Goal: Find contact information: Find contact information

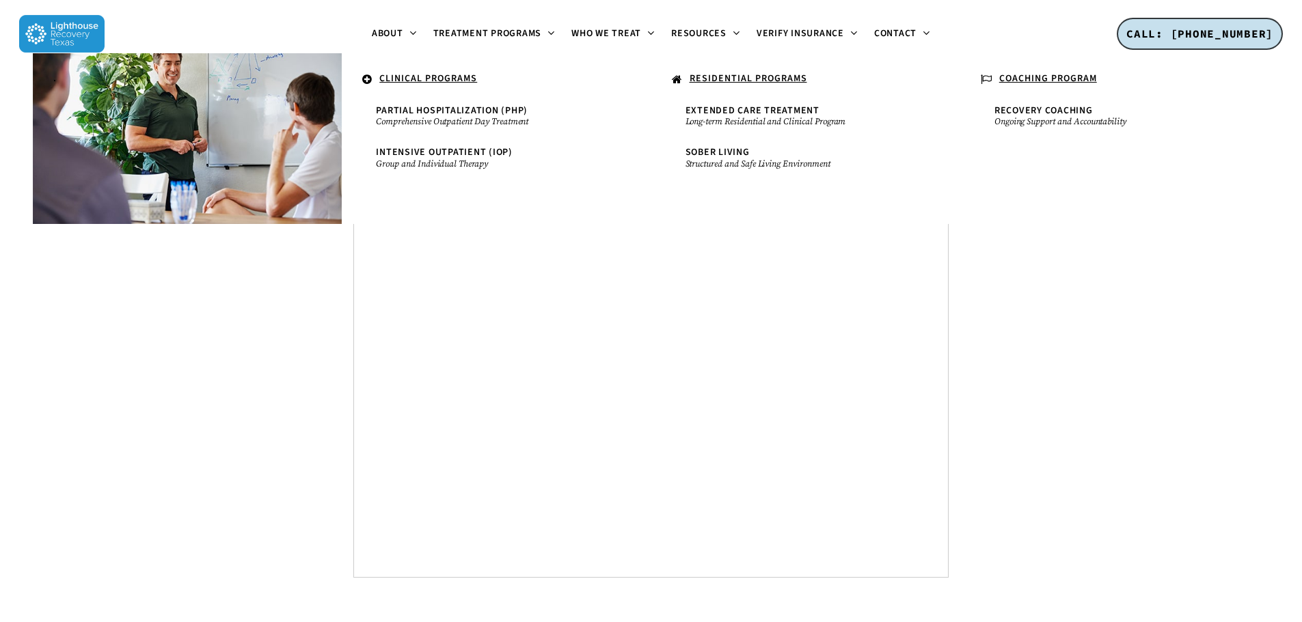
scroll to position [5156, 0]
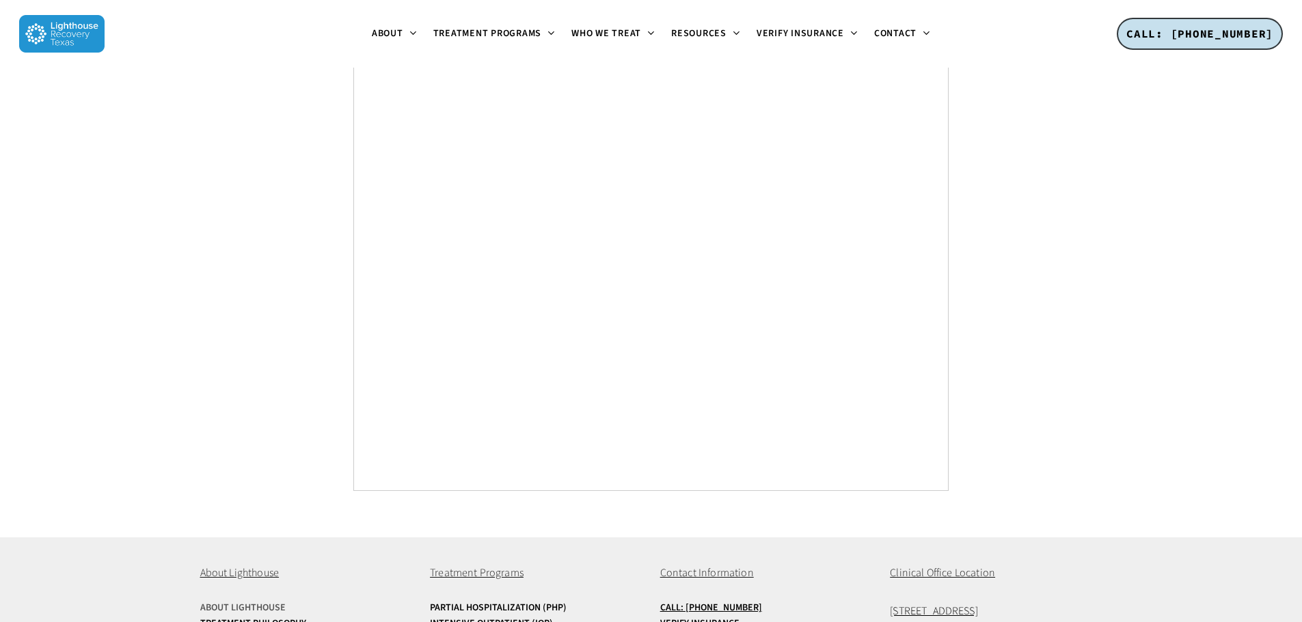
click at [232, 603] on link "About Lighthouse" at bounding box center [306, 608] width 212 height 10
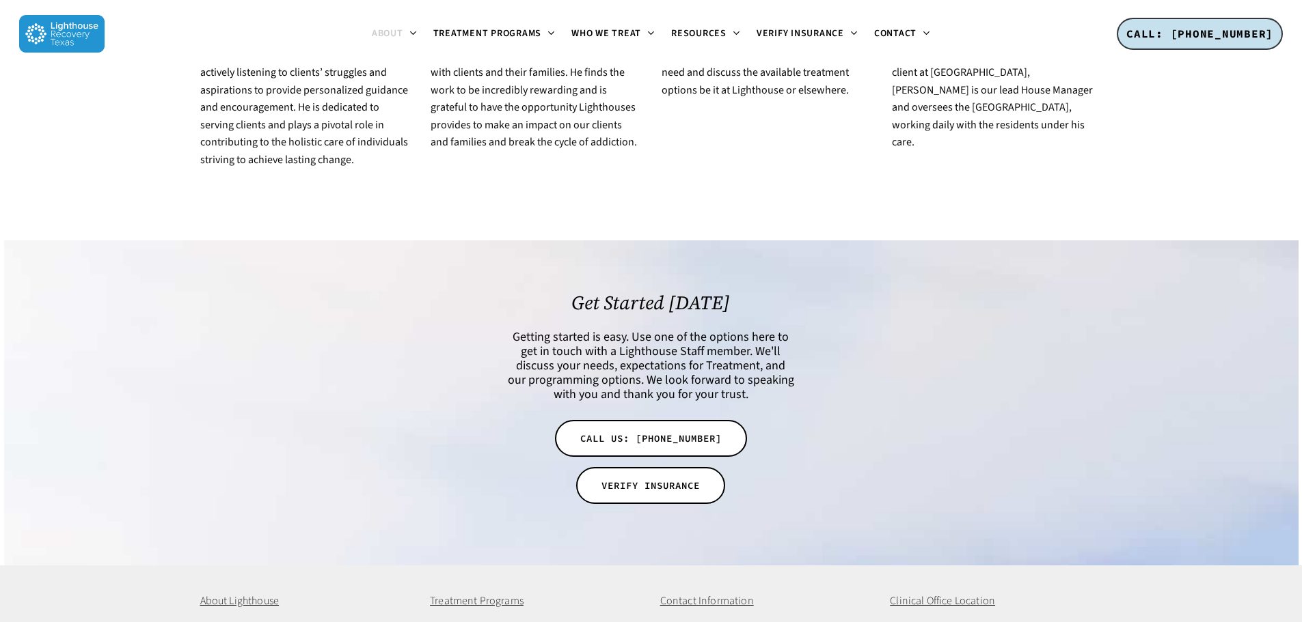
scroll to position [2736, 0]
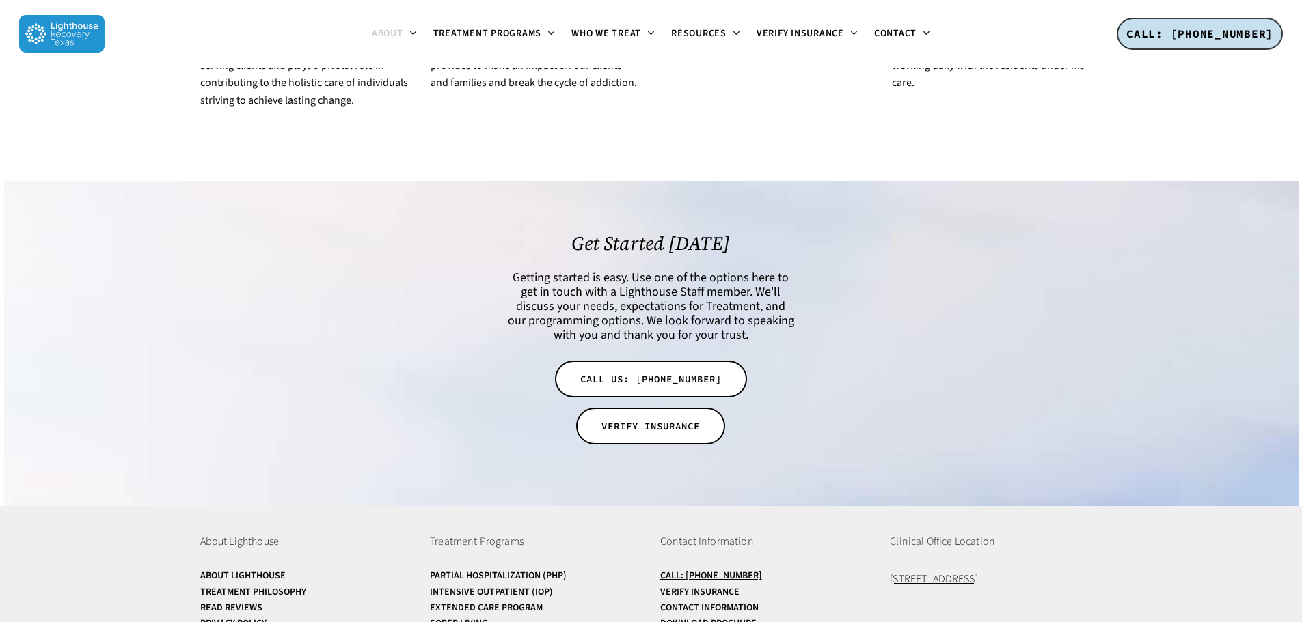
drag, startPoint x: 1079, startPoint y: 521, endPoint x: 888, endPoint y: 515, distance: 191.4
click at [888, 515] on div "About Lighthouse About Lighthouse Treatment Philosophy Read Reviews Privacy Pol…" at bounding box center [651, 599] width 902 height 186
copy span "[STREET_ADDRESS]"
